Goal: Information Seeking & Learning: Learn about a topic

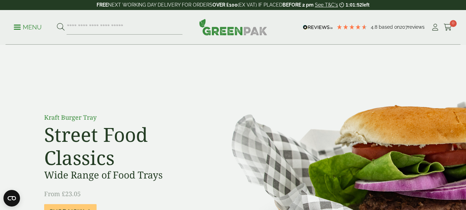
click at [94, 29] on input "search" at bounding box center [125, 27] width 116 height 14
type input "*****"
click at [57, 23] on button at bounding box center [61, 27] width 8 height 9
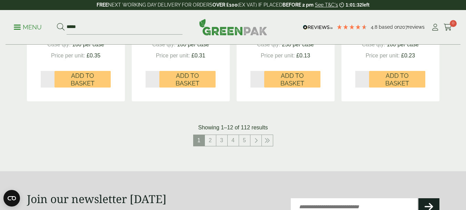
scroll to position [767, 0]
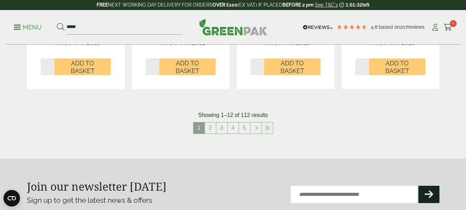
click at [211, 131] on link "2" at bounding box center [210, 127] width 11 height 11
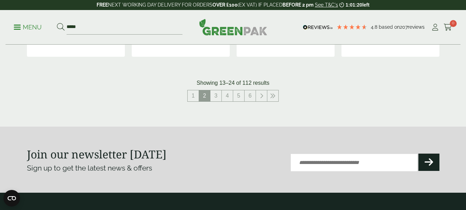
scroll to position [789, 0]
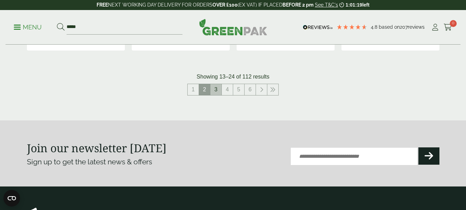
click at [216, 90] on link "3" at bounding box center [216, 89] width 11 height 11
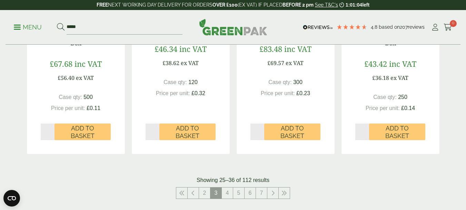
scroll to position [727, 0]
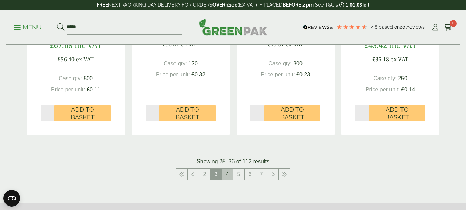
click at [227, 174] on link "4" at bounding box center [227, 173] width 11 height 11
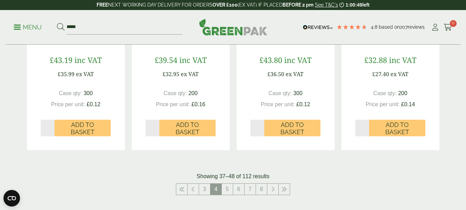
scroll to position [766, 0]
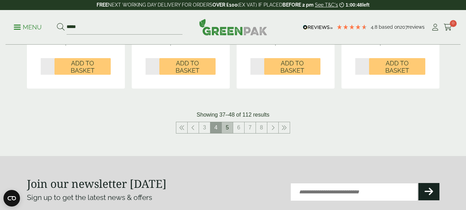
click at [226, 126] on link "5" at bounding box center [227, 127] width 11 height 11
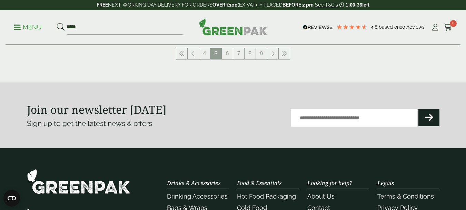
scroll to position [832, 0]
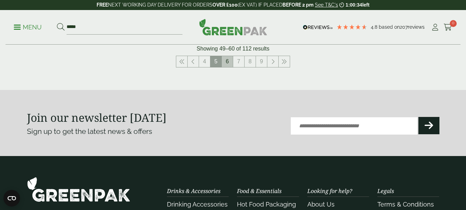
click at [228, 62] on link "6" at bounding box center [227, 61] width 11 height 11
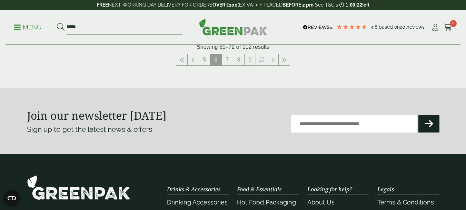
scroll to position [779, 0]
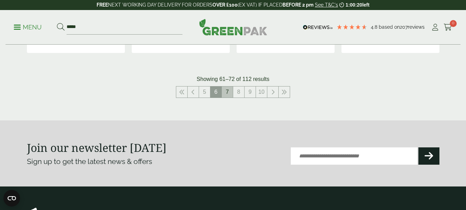
click at [227, 91] on link "7" at bounding box center [227, 91] width 11 height 11
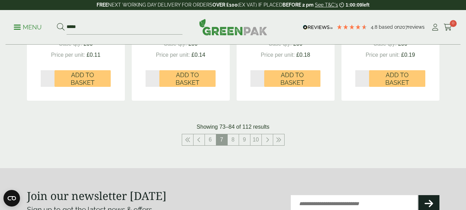
scroll to position [740, 0]
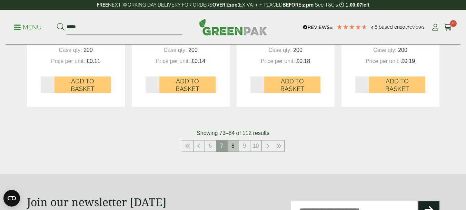
click at [233, 145] on link "8" at bounding box center [233, 145] width 11 height 11
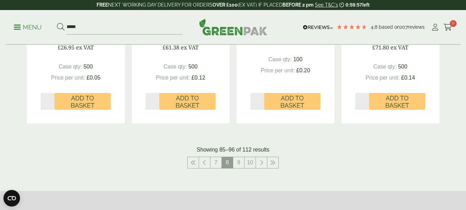
scroll to position [761, 0]
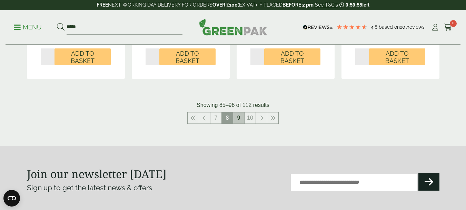
click at [238, 115] on link "9" at bounding box center [238, 117] width 11 height 11
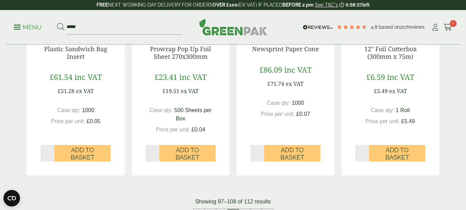
scroll to position [687, 0]
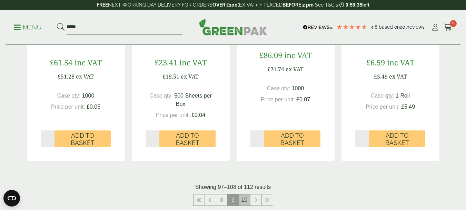
click at [244, 200] on link "10" at bounding box center [244, 199] width 11 height 11
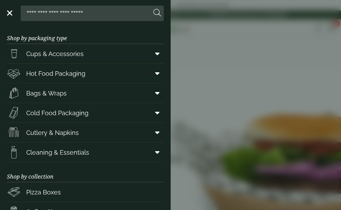
click at [55, 17] on input "search" at bounding box center [87, 13] width 128 height 14
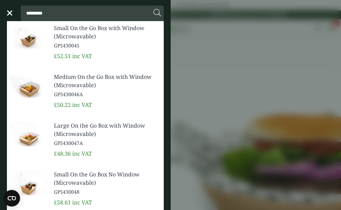
type input "*********"
click at [59, 187] on link "Small On the Go Box No Window (Microwavable) GP5430048" at bounding box center [106, 182] width 104 height 25
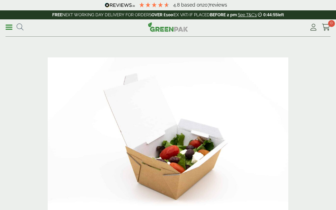
drag, startPoint x: 338, startPoint y: 20, endPoint x: 346, endPoint y: 3, distance: 18.4
